Goal: Task Accomplishment & Management: Use online tool/utility

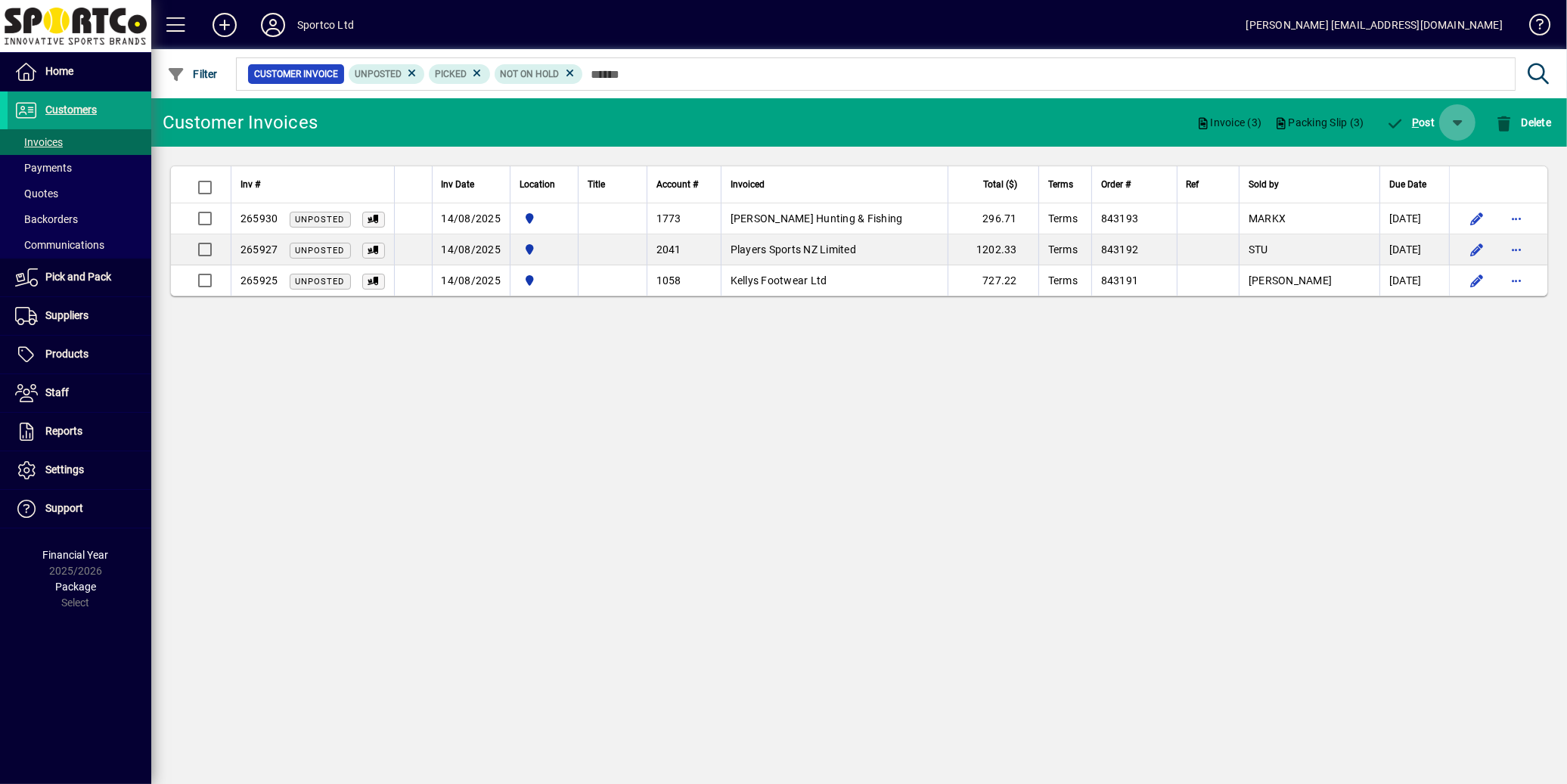
click at [1455, 121] on span "button" at bounding box center [1456, 122] width 37 height 36
click at [1439, 168] on span "button" at bounding box center [1413, 162] width 98 height 36
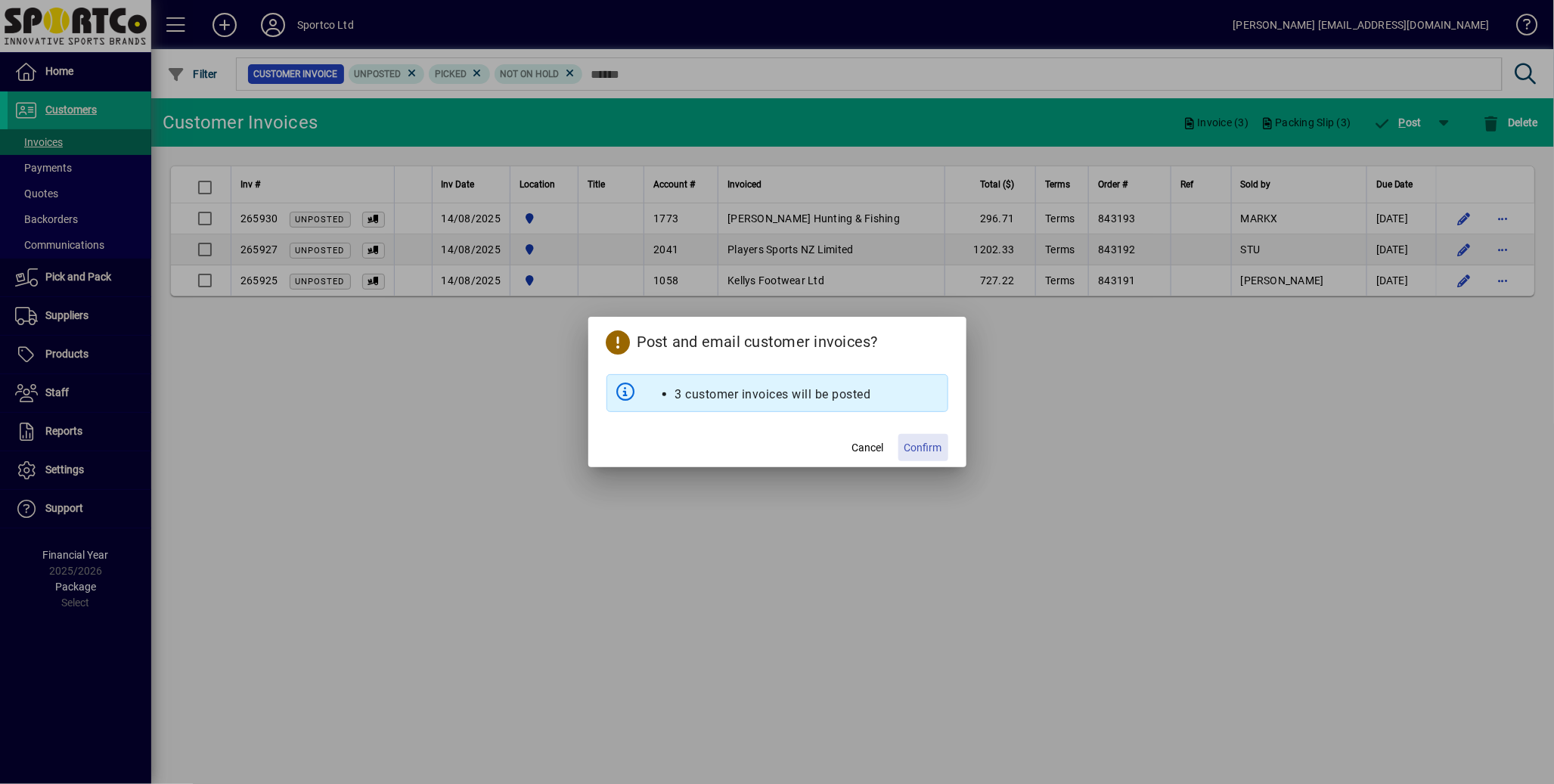
click at [933, 449] on span "Confirm" at bounding box center [924, 448] width 37 height 16
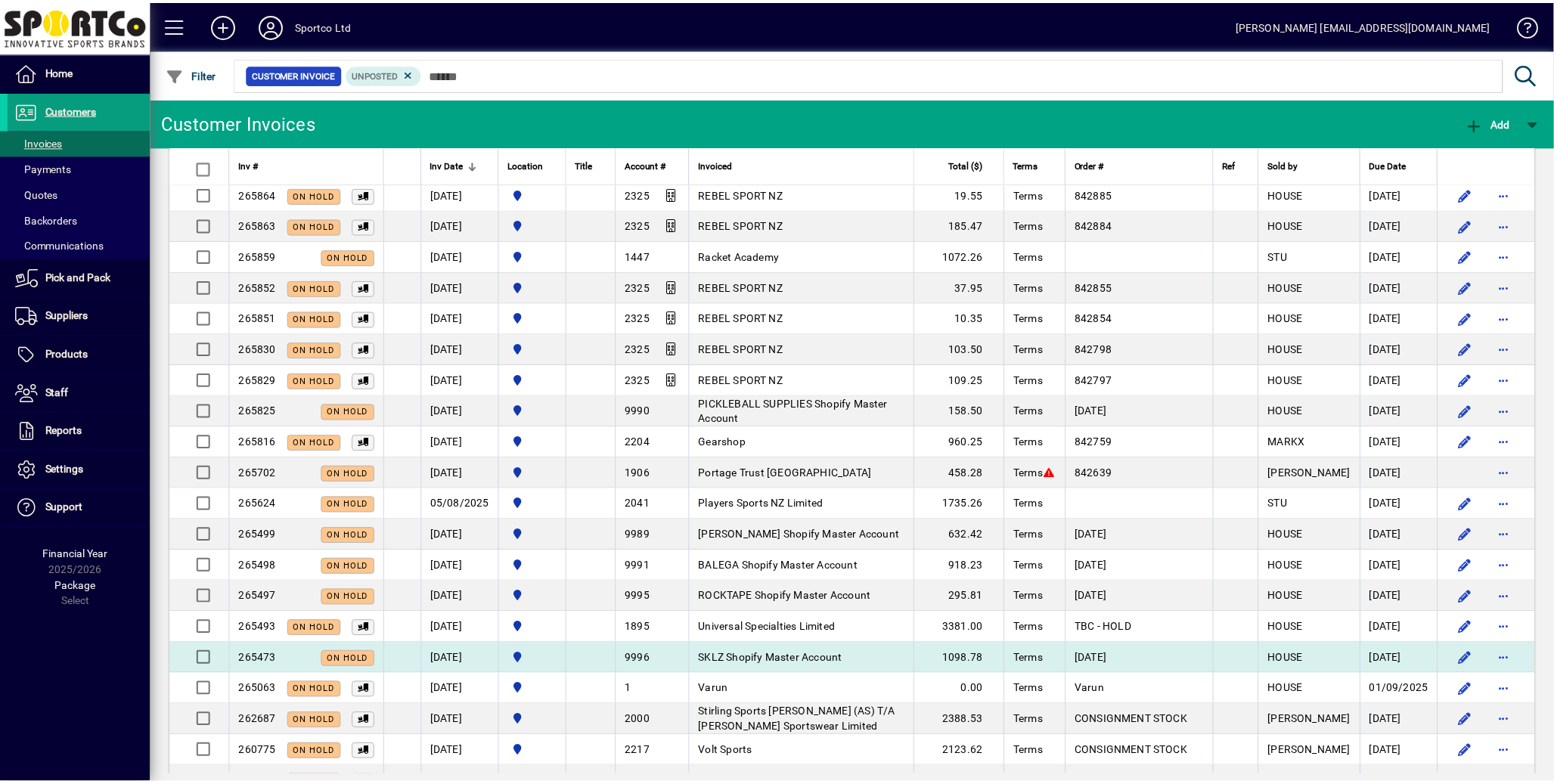
scroll to position [719, 0]
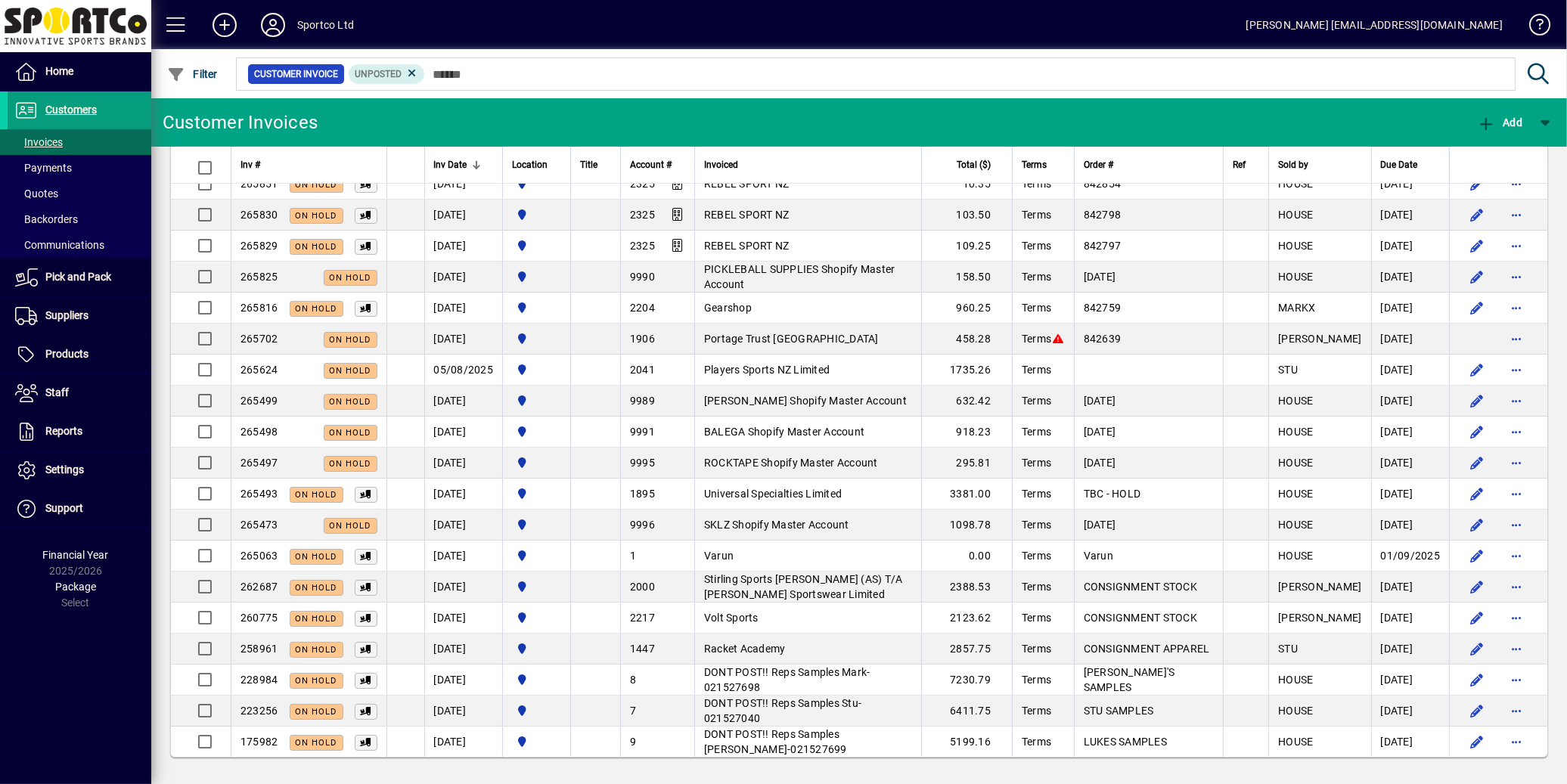
click at [268, 28] on icon at bounding box center [272, 25] width 31 height 25
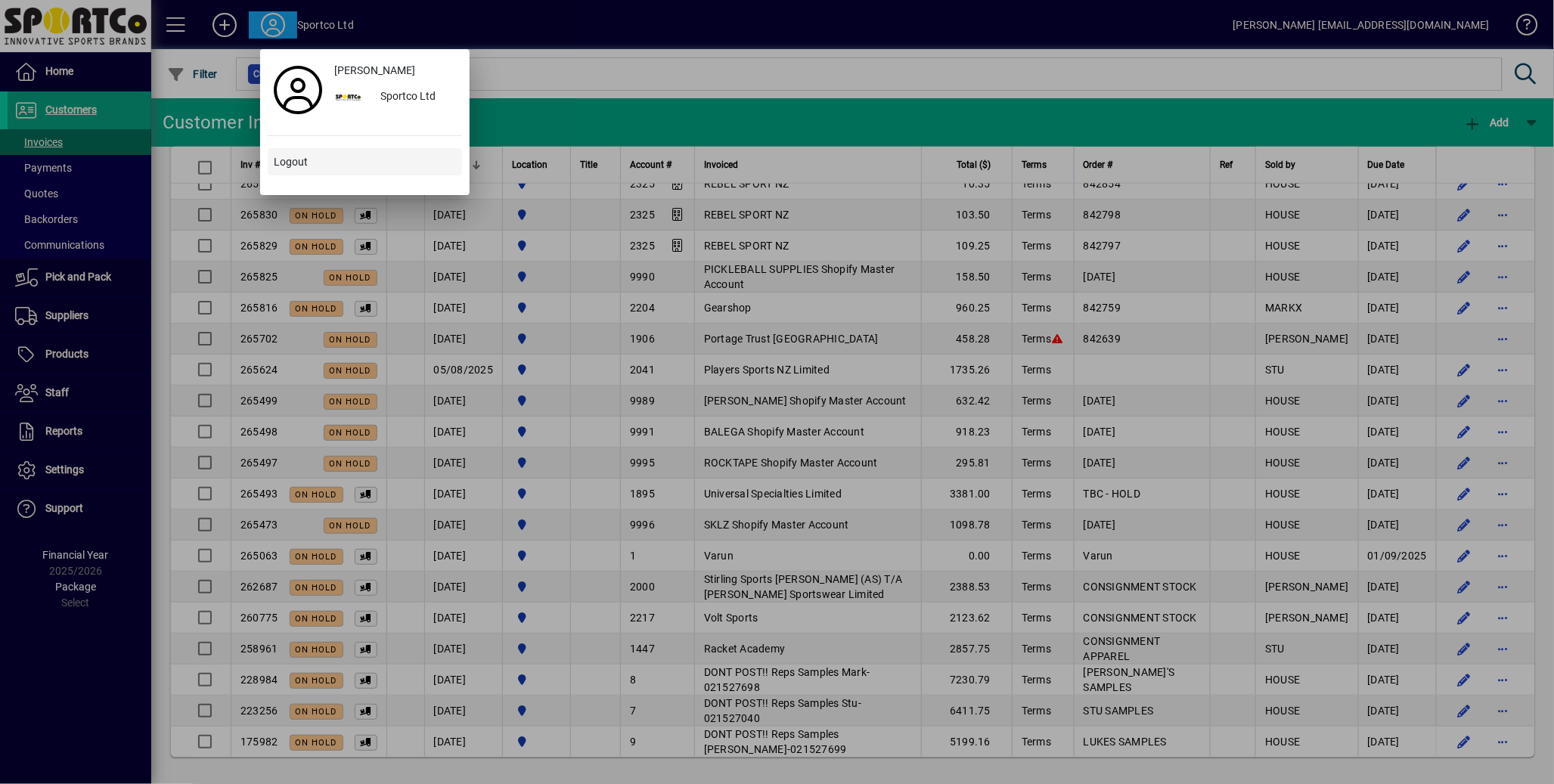
click at [286, 167] on span "Logout" at bounding box center [290, 162] width 34 height 16
